Goal: Task Accomplishment & Management: Use online tool/utility

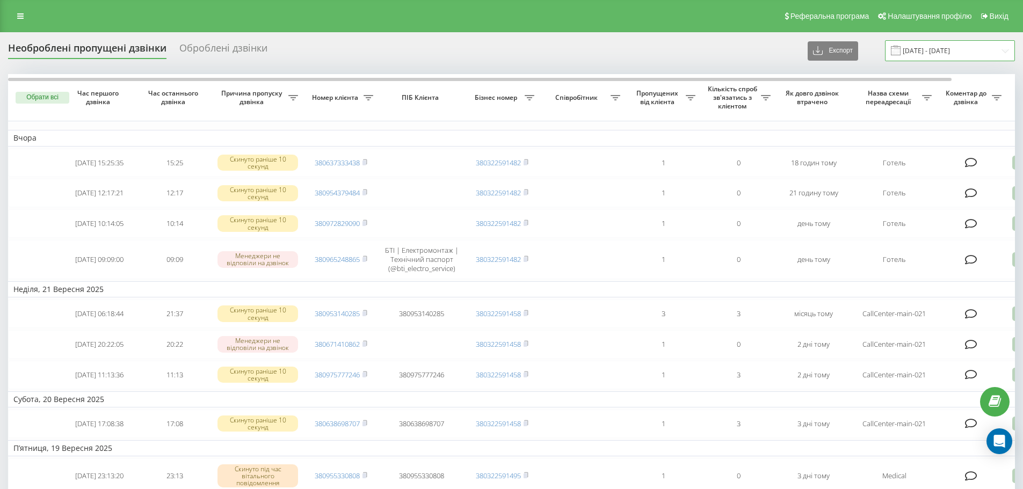
click at [937, 47] on input "22.08.2025 - 22.09.2025" at bounding box center [950, 50] width 130 height 21
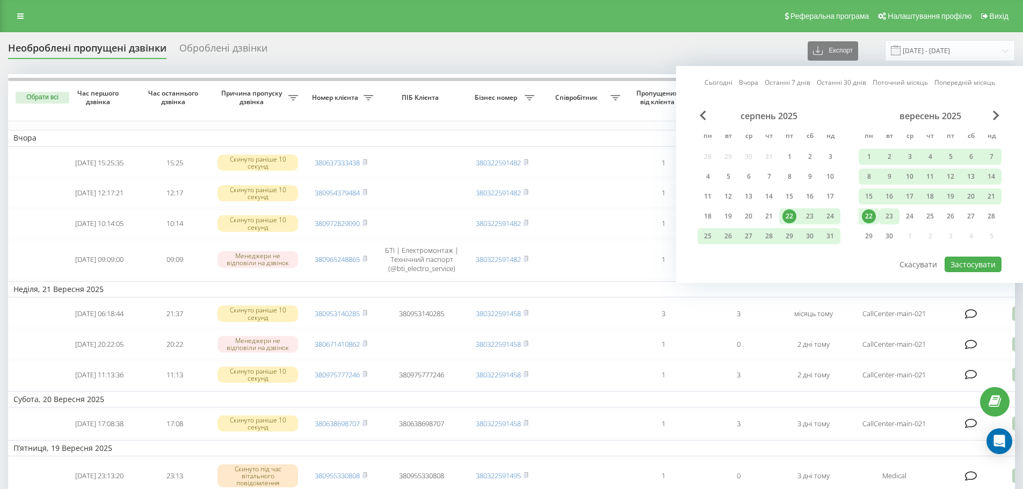
click at [881, 218] on div "23" at bounding box center [889, 216] width 20 height 16
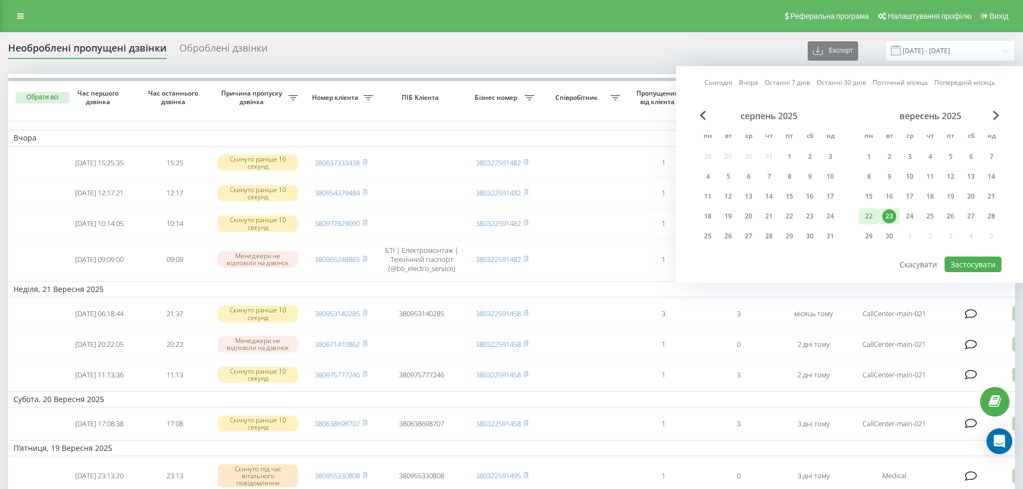
click at [873, 218] on div "22" at bounding box center [869, 216] width 14 height 14
click at [956, 263] on button "Застосувати" at bounding box center [972, 265] width 57 height 16
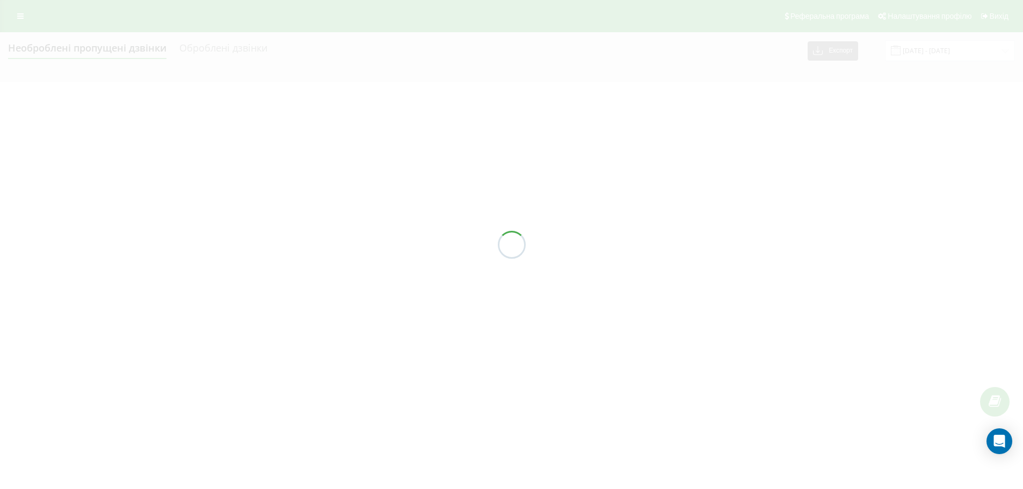
type input "[DATE] - [DATE]"
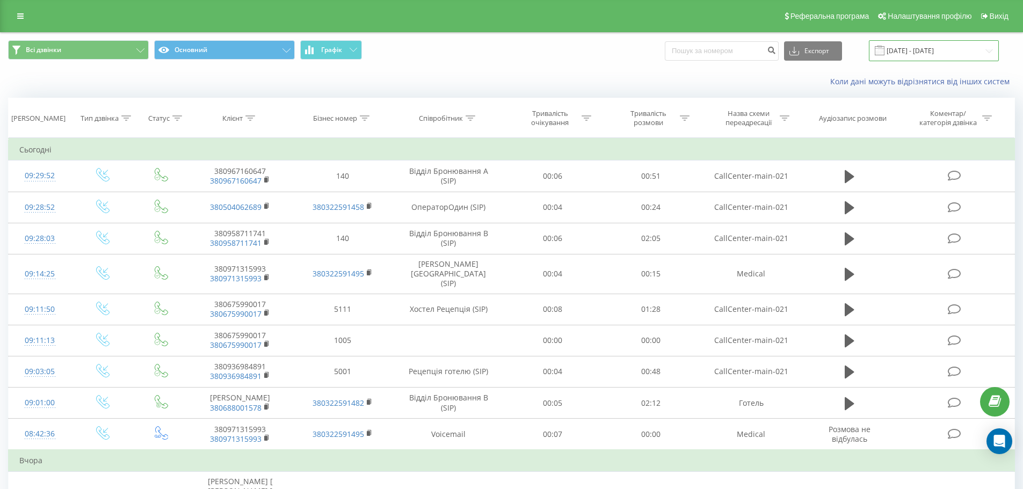
click at [915, 52] on input "23.08.2025 - 23.09.2025" at bounding box center [934, 50] width 130 height 21
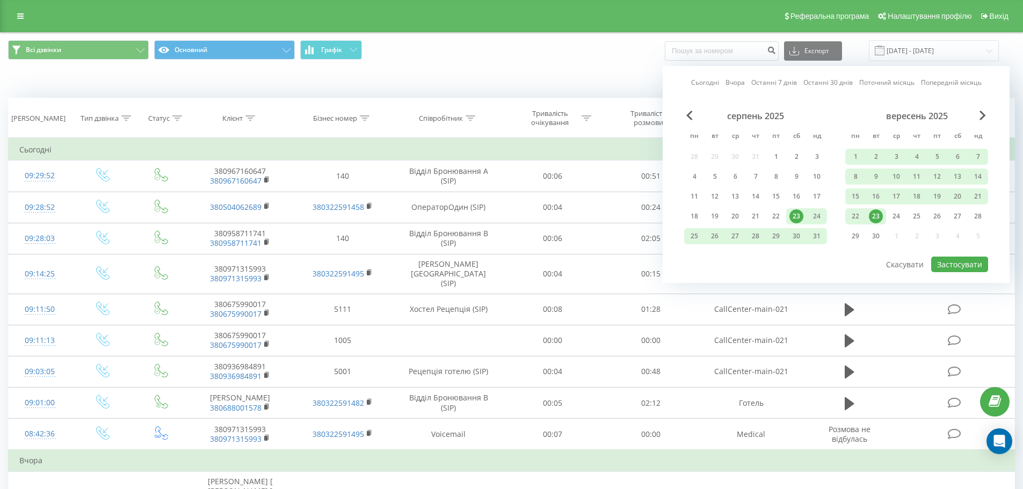
click at [695, 116] on div "серпень 2025" at bounding box center [755, 116] width 143 height 11
click at [692, 116] on div "серпень 2025" at bounding box center [755, 116] width 143 height 11
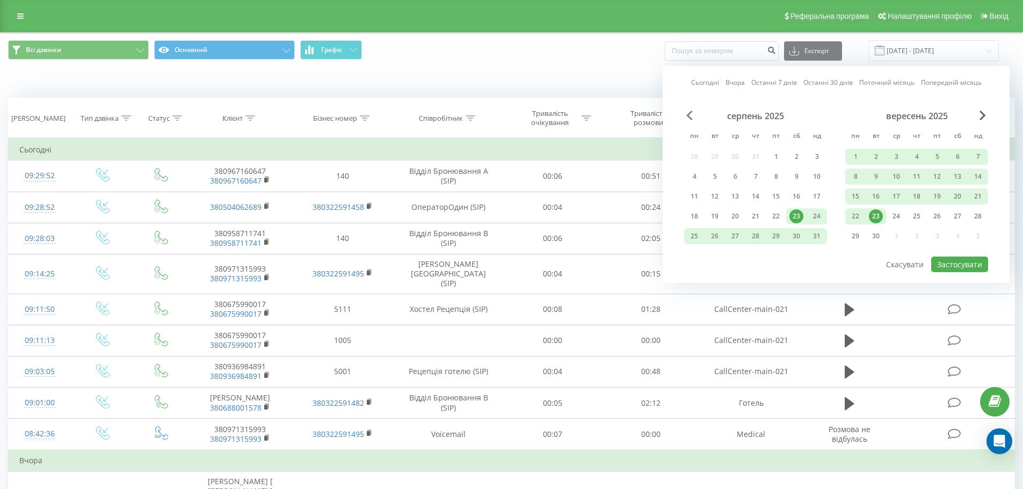
click at [691, 116] on span "Previous Month" at bounding box center [689, 116] width 6 height 10
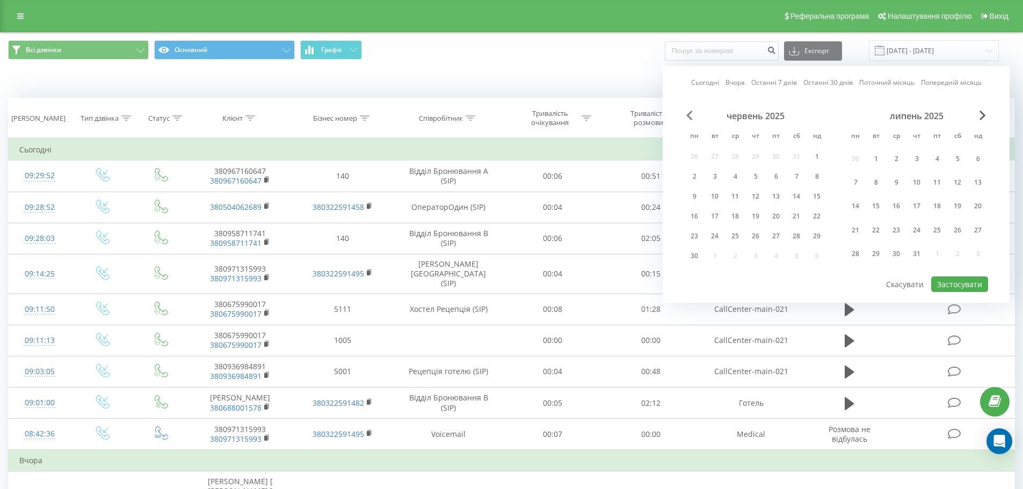
click at [691, 116] on span "Previous Month" at bounding box center [689, 116] width 6 height 10
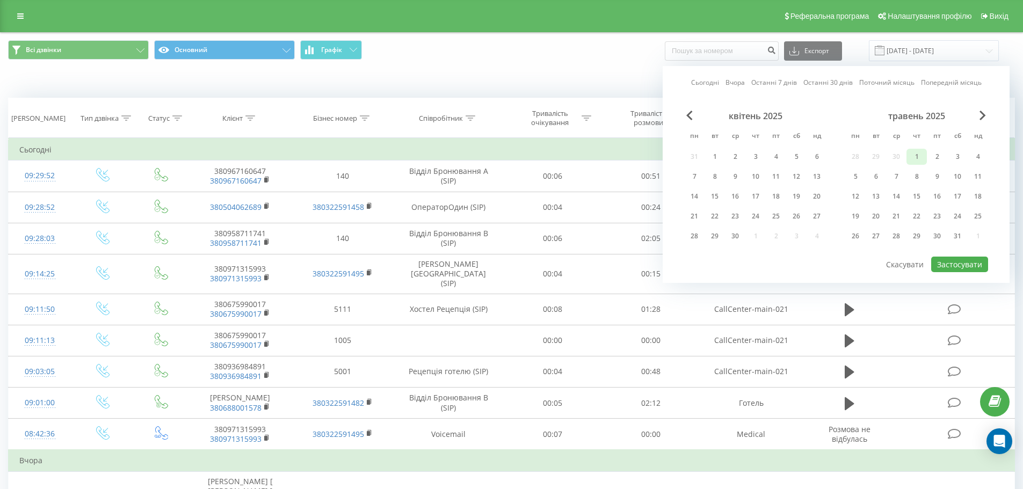
click at [921, 155] on div "1" at bounding box center [916, 157] width 14 height 14
click at [941, 177] on div "9" at bounding box center [937, 177] width 14 height 14
click at [963, 268] on button "Застосувати" at bounding box center [959, 265] width 57 height 16
type input "01.05.2025 - 09.05.2025"
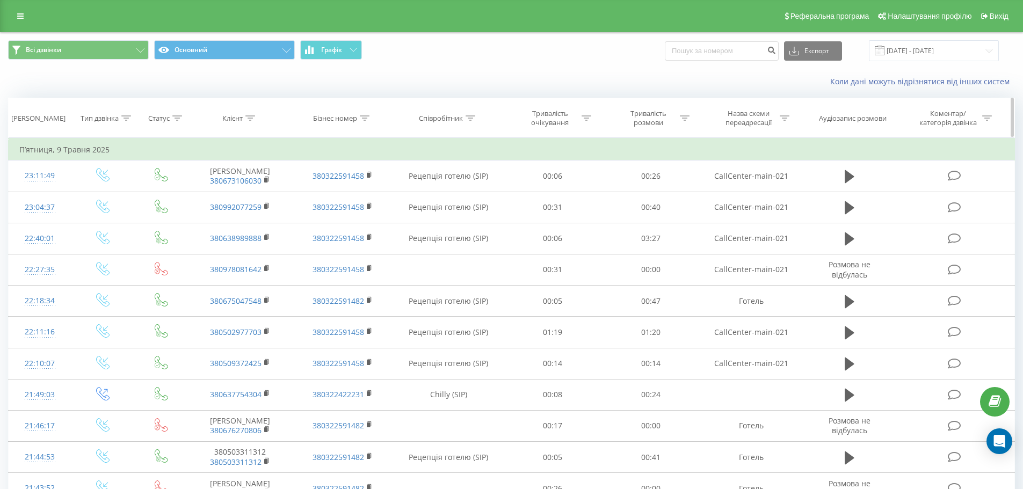
click at [755, 117] on div "Назва схеми переадресації" at bounding box center [747, 118] width 57 height 18
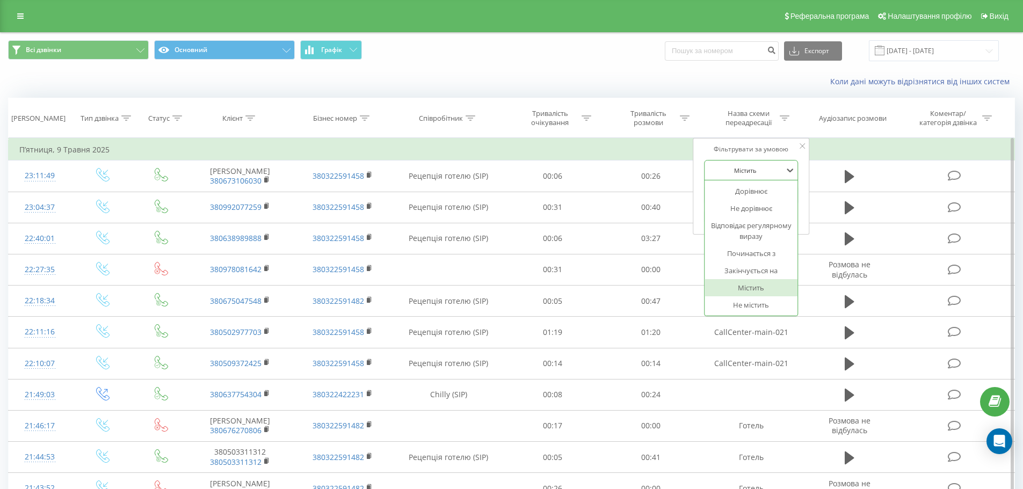
click at [762, 170] on div at bounding box center [745, 170] width 76 height 10
click at [754, 168] on div at bounding box center [745, 170] width 76 height 10
click at [754, 194] on input "text" at bounding box center [751, 195] width 94 height 19
type input "CallCenter-main-021"
click at [768, 214] on span "OK" at bounding box center [773, 216] width 30 height 17
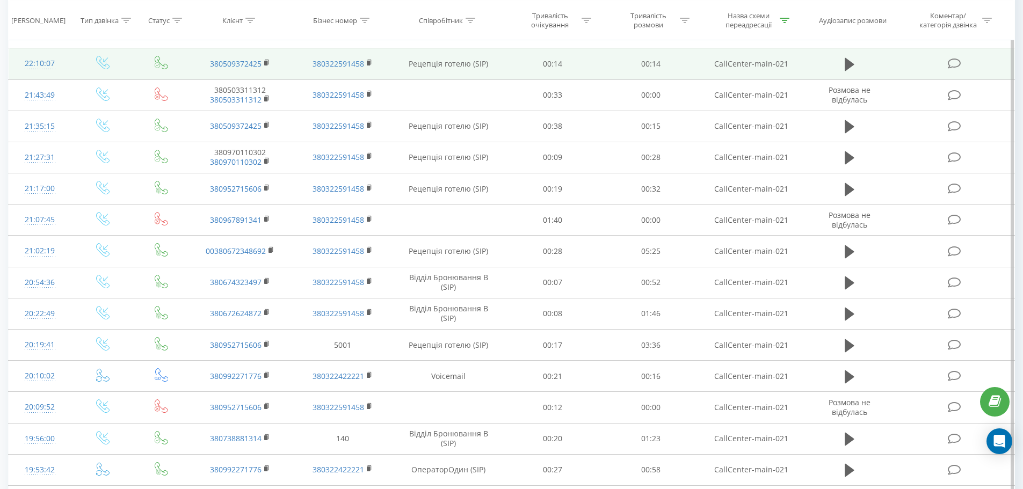
scroll to position [322, 0]
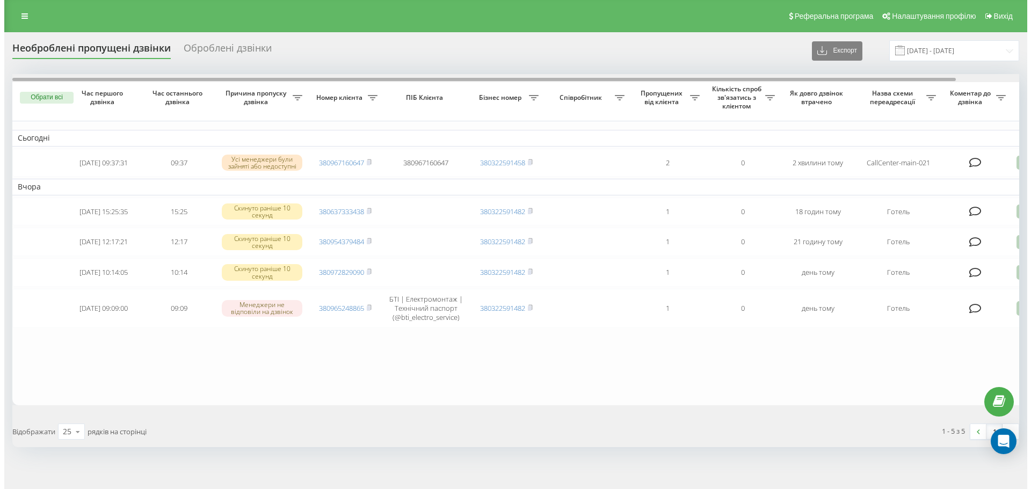
scroll to position [0, 67]
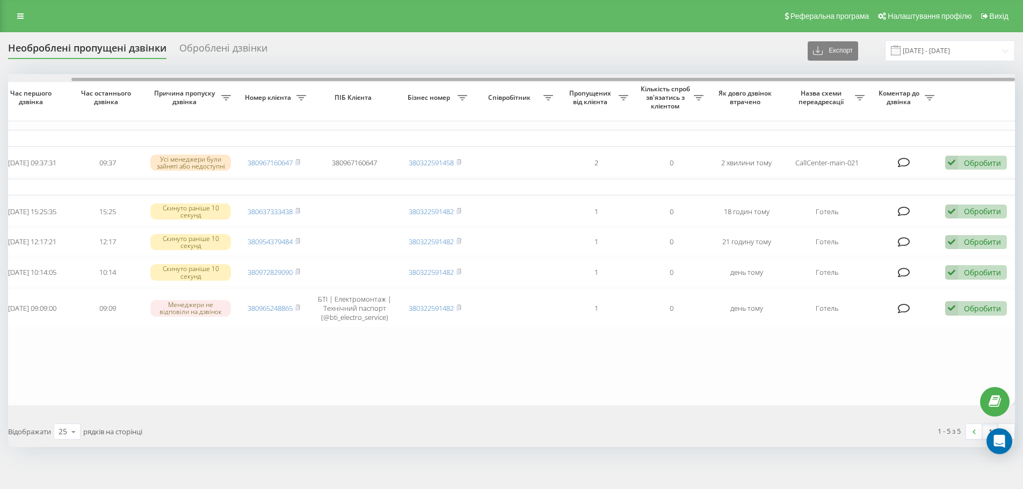
drag, startPoint x: 373, startPoint y: 76, endPoint x: 447, endPoint y: 77, distance: 74.6
click at [447, 77] on div at bounding box center [511, 78] width 1006 height 8
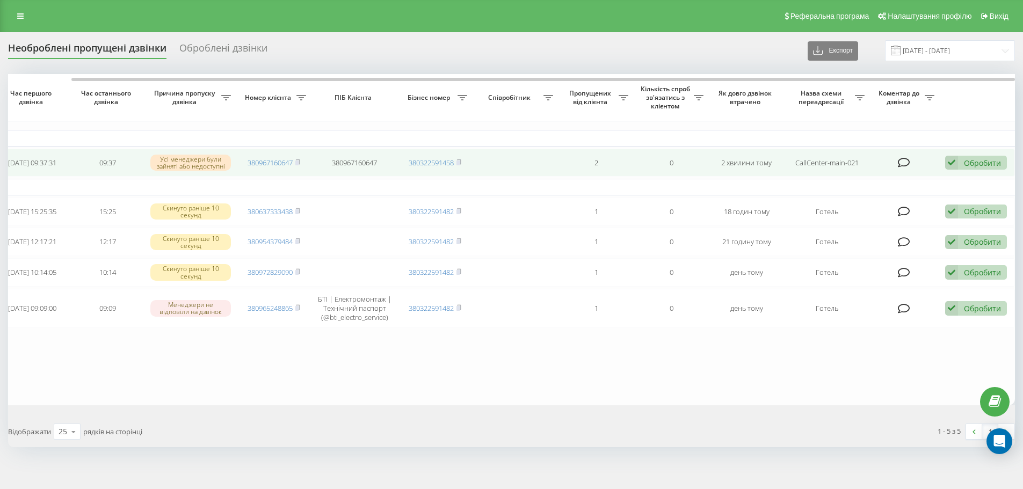
click at [959, 164] on div "Обробити Не вдалося зв'язатися Зв'язався з клієнтом за допомогою іншого каналу …" at bounding box center [976, 163] width 62 height 14
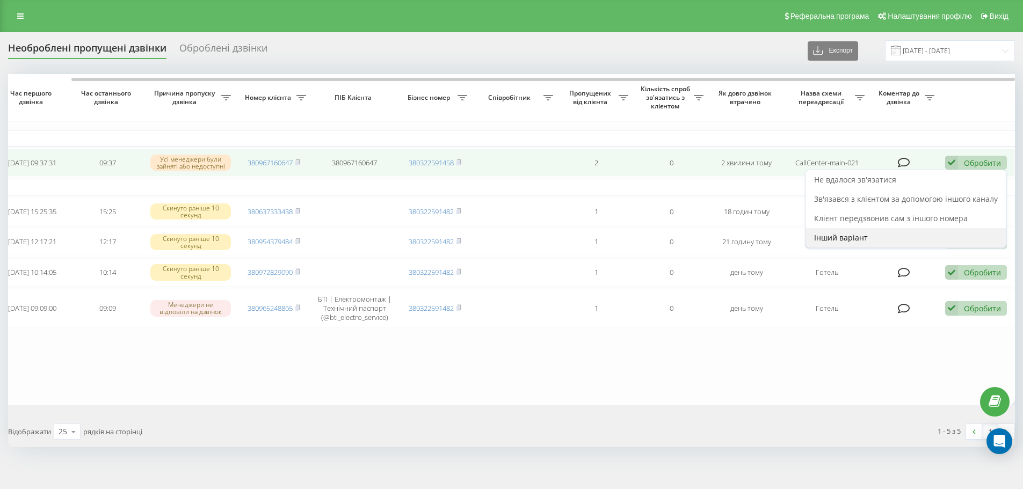
click at [945, 232] on div "Інший варіант" at bounding box center [905, 237] width 201 height 19
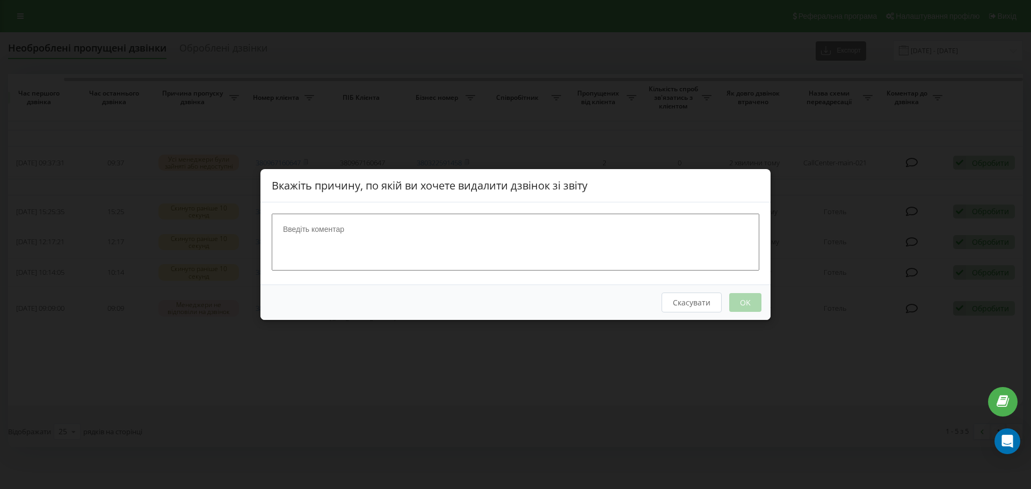
click at [422, 260] on textarea at bounding box center [515, 242] width 487 height 57
click at [697, 301] on button "Скасувати" at bounding box center [691, 303] width 60 height 20
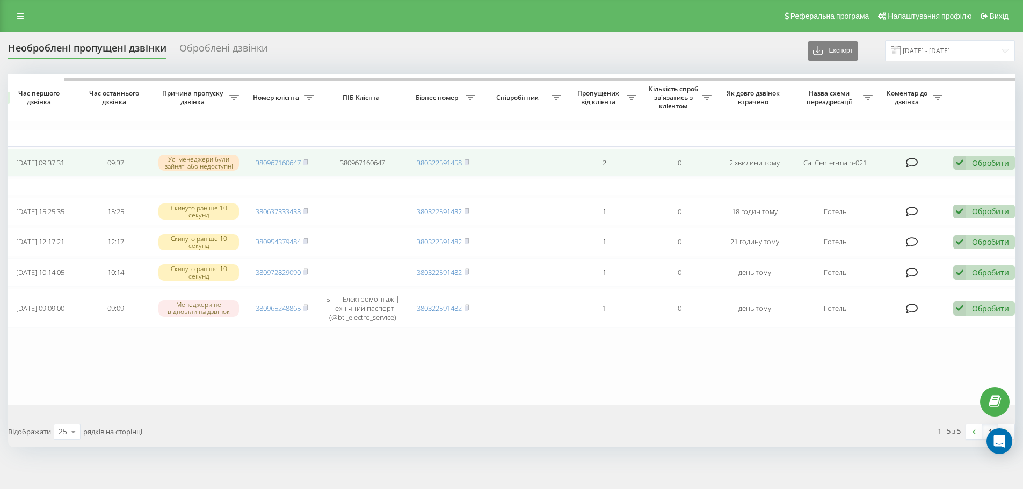
click at [972, 163] on div "Обробити" at bounding box center [990, 163] width 37 height 10
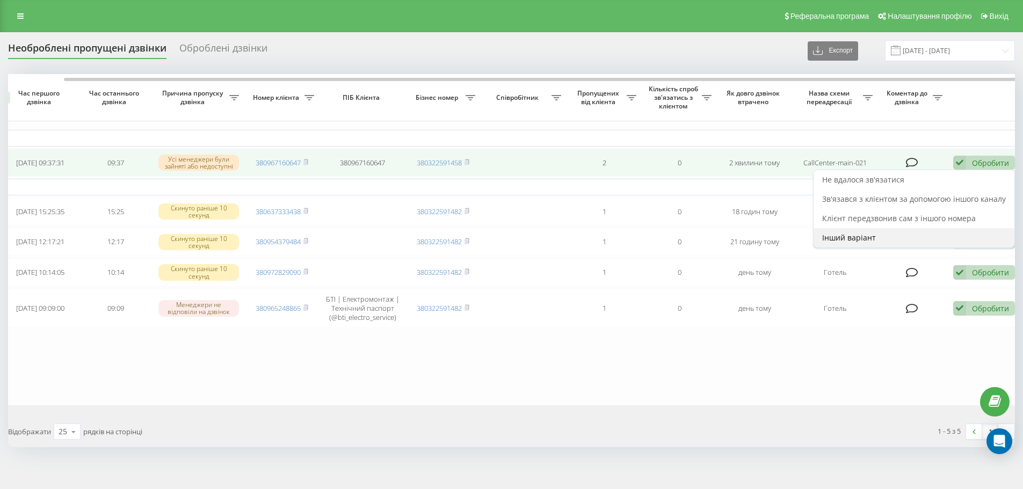
drag, startPoint x: 918, startPoint y: 228, endPoint x: 913, endPoint y: 246, distance: 18.5
click at [913, 246] on div "Не вдалося зв'язатися Зв'язався з клієнтом за допомогою іншого каналу Клієнт пе…" at bounding box center [914, 209] width 202 height 78
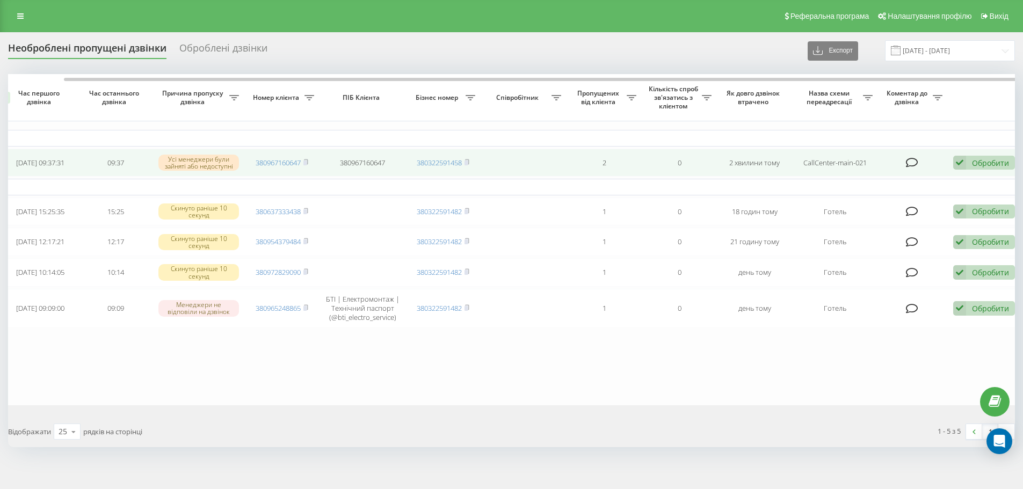
click at [971, 165] on div "Обробити Не вдалося зв'язатися Зв'язався з клієнтом за допомогою іншого каналу …" at bounding box center [984, 163] width 62 height 14
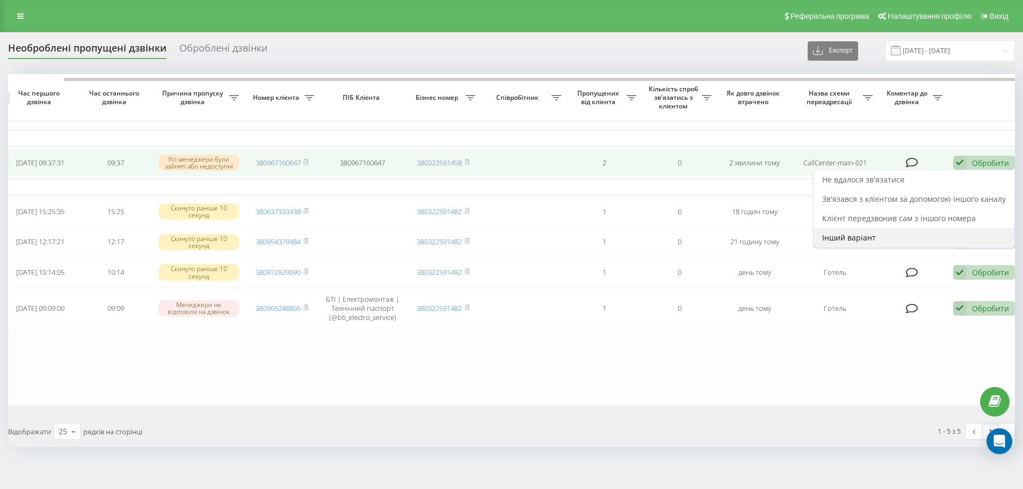
click at [866, 244] on div "Інший варіант" at bounding box center [913, 237] width 201 height 19
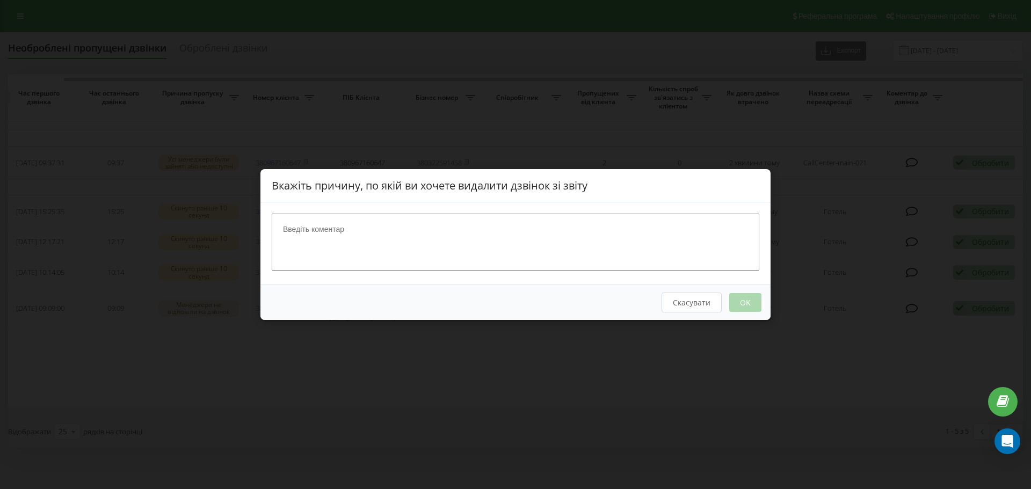
click at [502, 240] on textarea at bounding box center [515, 242] width 487 height 57
type textarea "відділ бронювання"
click at [745, 300] on button "OK" at bounding box center [745, 302] width 32 height 19
